Goal: Information Seeking & Learning: Learn about a topic

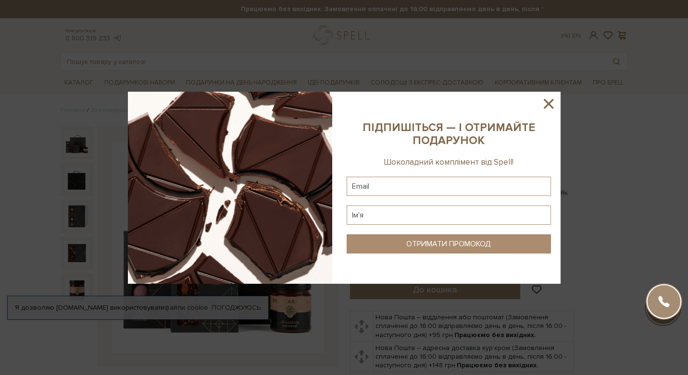
click at [548, 101] on icon at bounding box center [548, 104] width 16 height 16
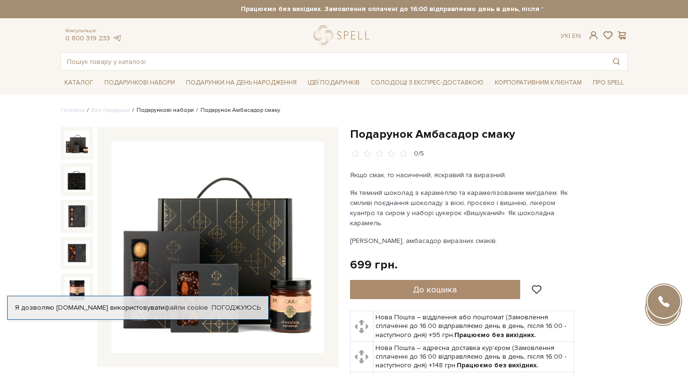
click at [158, 111] on link "Подарункові набори" at bounding box center [165, 110] width 57 height 7
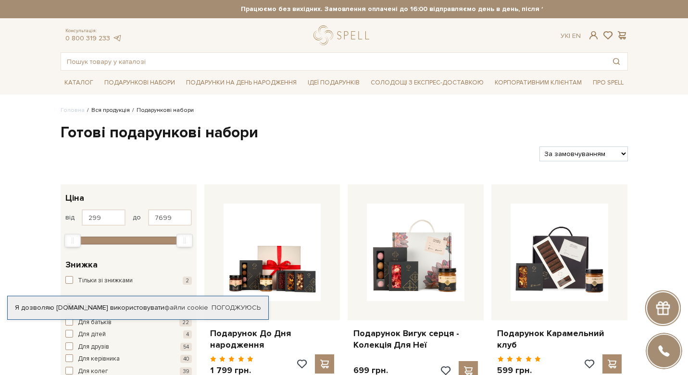
click at [105, 112] on link "Вся продукція" at bounding box center [110, 110] width 38 height 7
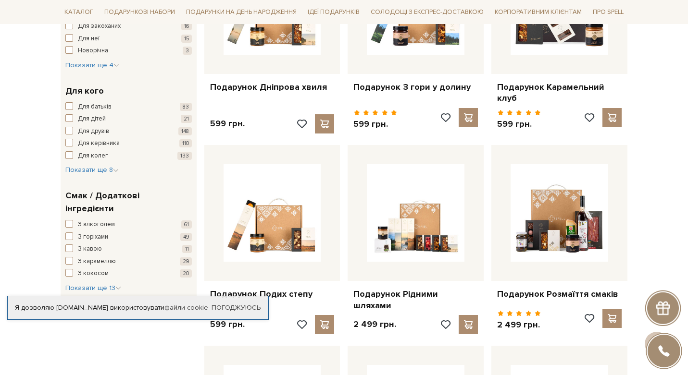
scroll to position [481, 0]
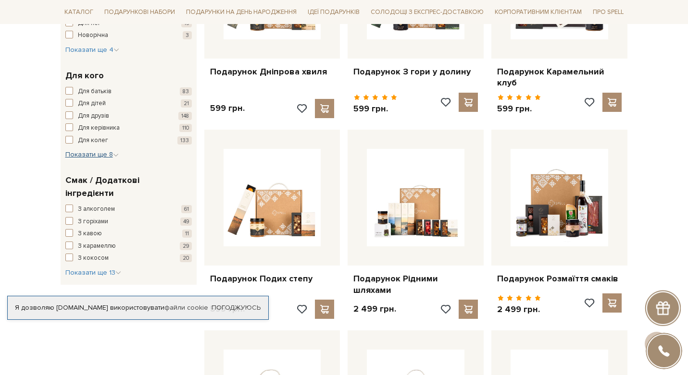
click at [92, 157] on span "Показати ще 8" at bounding box center [91, 154] width 53 height 8
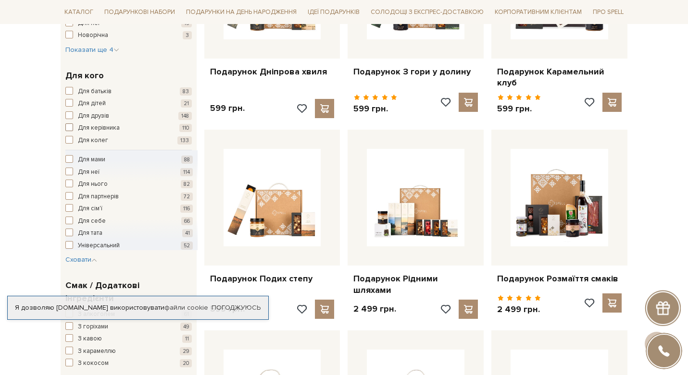
click at [90, 128] on span "Для керівника" at bounding box center [99, 129] width 42 height 10
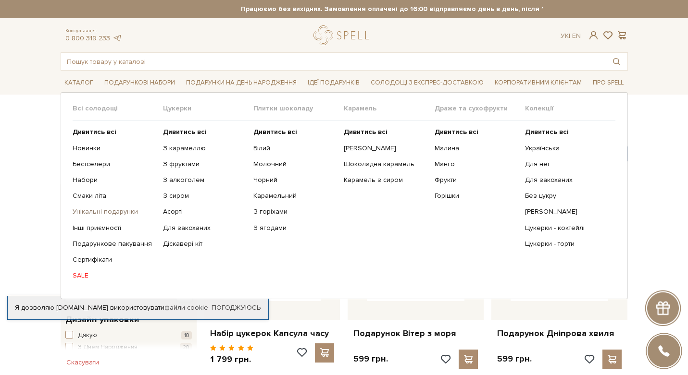
click at [126, 212] on link "Унікальні подарунки" at bounding box center [114, 212] width 83 height 9
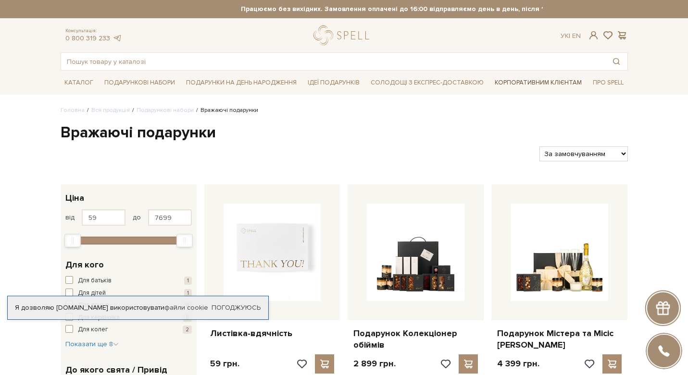
click at [519, 79] on link "Корпоративним клієнтам" at bounding box center [538, 83] width 95 height 16
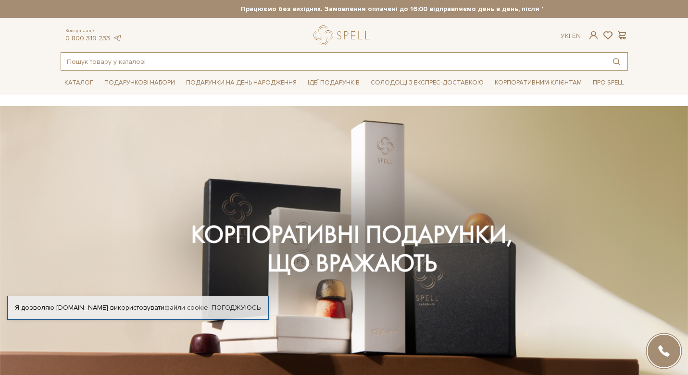
click at [248, 59] on input "text" at bounding box center [333, 61] width 544 height 17
type input "[DATE]"
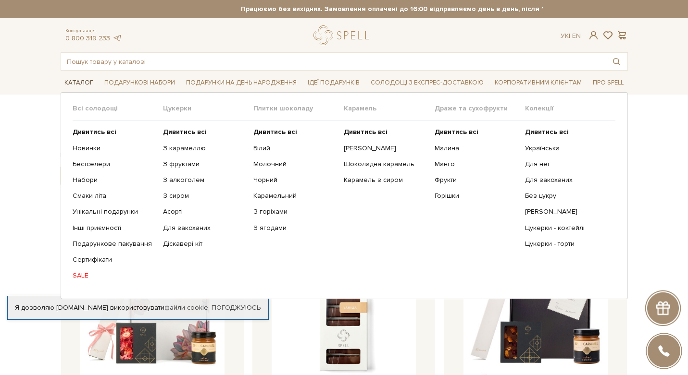
click at [77, 84] on span "Каталог" at bounding box center [79, 82] width 37 height 15
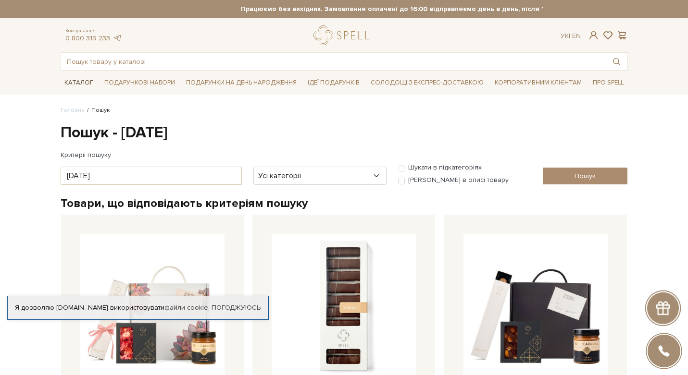
click at [77, 84] on span "Каталог" at bounding box center [79, 82] width 37 height 15
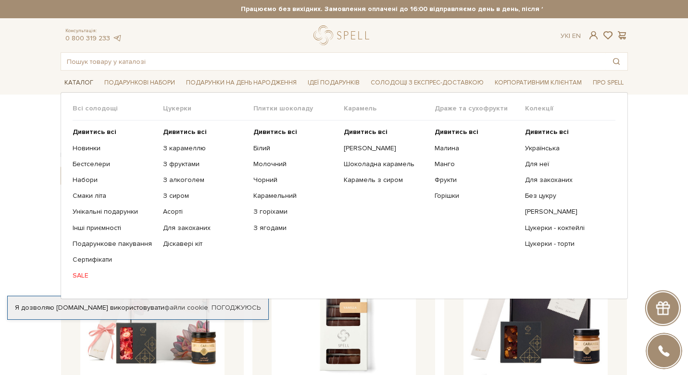
click at [77, 84] on span "Каталог" at bounding box center [79, 82] width 37 height 15
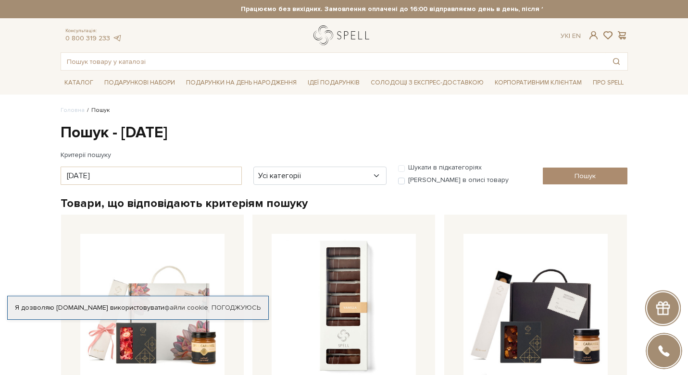
click at [326, 44] on link "logo" at bounding box center [343, 35] width 60 height 20
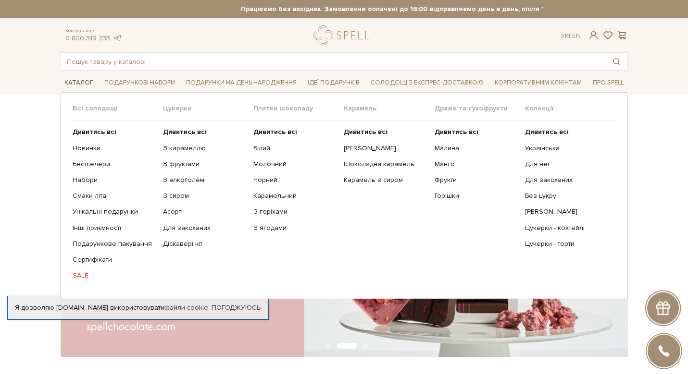
click at [79, 80] on span "Каталог" at bounding box center [79, 82] width 37 height 15
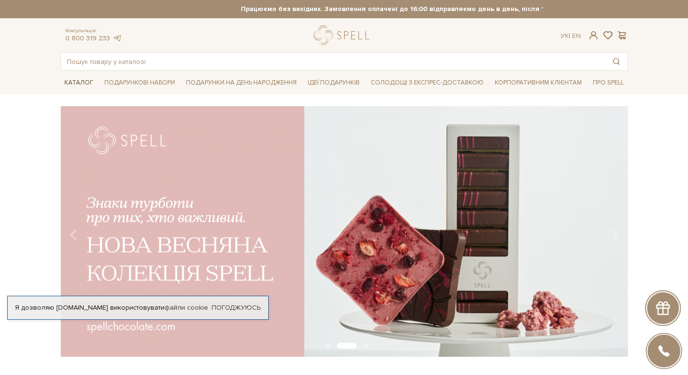
click at [79, 82] on span "Каталог" at bounding box center [79, 82] width 37 height 15
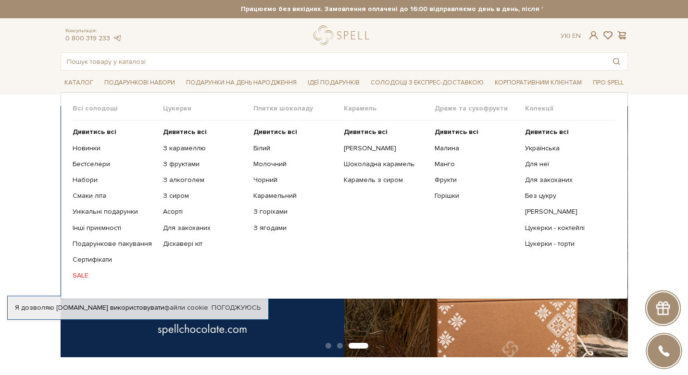
click at [265, 110] on span "Плитки шоколаду" at bounding box center [298, 108] width 90 height 9
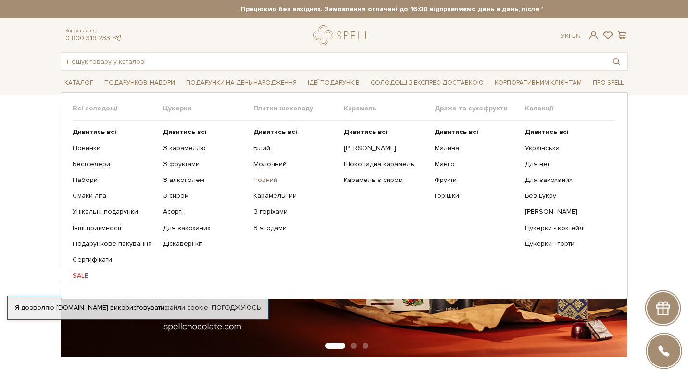
click at [267, 180] on link "Чорний" at bounding box center [294, 180] width 83 height 9
